Goal: Book appointment/travel/reservation

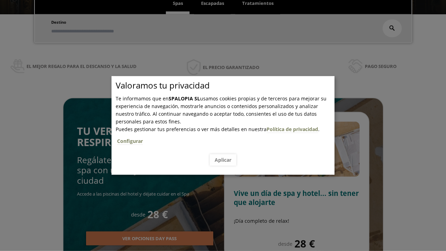
scroll to position [119, 0]
click at [213, 3] on span "Escapadas" at bounding box center [212, 3] width 23 height 6
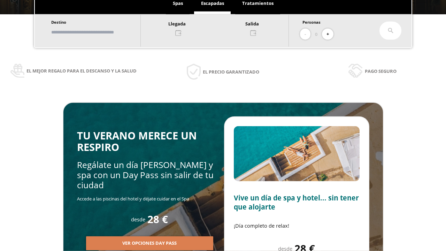
click at [98, 32] on input "text" at bounding box center [92, 32] width 87 height 12
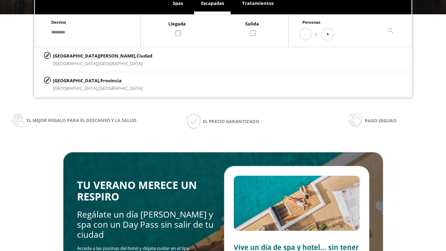
click at [222, 28] on div at bounding box center [215, 28] width 148 height 17
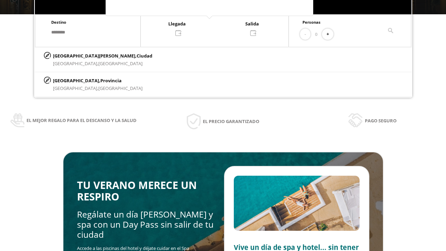
scroll to position [0, 0]
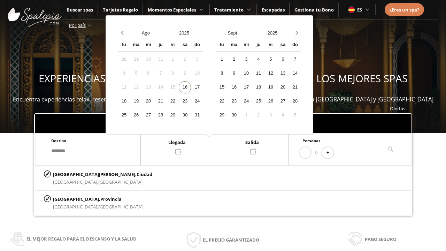
click at [130, 101] on div "18" at bounding box center [124, 101] width 12 height 12
click at [142, 101] on div "19" at bounding box center [136, 101] width 12 height 12
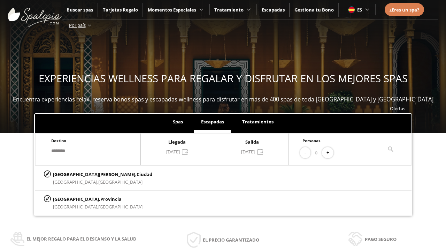
click at [330, 153] on button "+" at bounding box center [328, 153] width 12 height 12
click at [87, 174] on p "[GEOGRAPHIC_DATA][PERSON_NAME], [GEOGRAPHIC_DATA]" at bounding box center [102, 174] width 99 height 8
type input "**********"
